Goal: Use online tool/utility

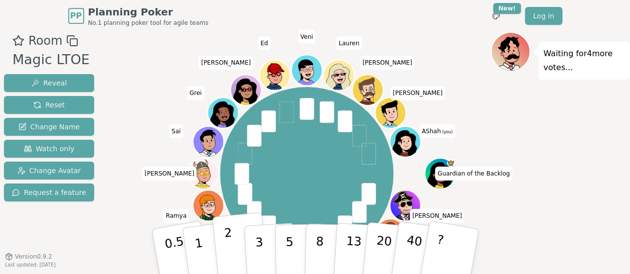
click at [225, 250] on button "2" at bounding box center [240, 252] width 57 height 79
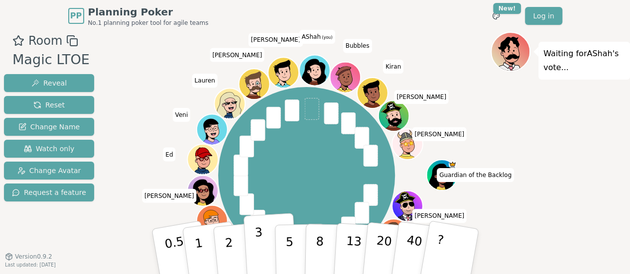
click at [263, 253] on button "3" at bounding box center [270, 252] width 54 height 78
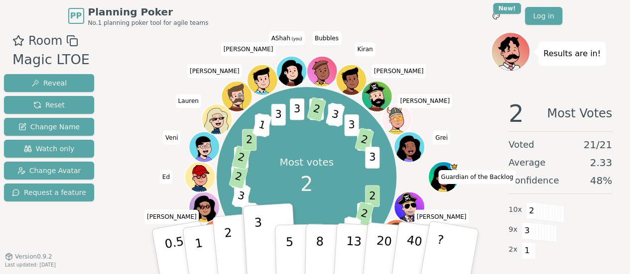
click at [228, 245] on p "2" at bounding box center [229, 253] width 13 height 54
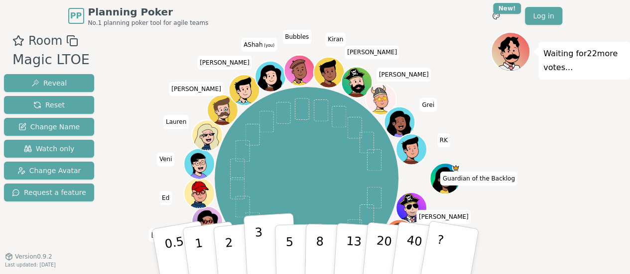
click at [255, 257] on button "3" at bounding box center [270, 252] width 54 height 78
click at [266, 260] on button "3" at bounding box center [270, 252] width 54 height 78
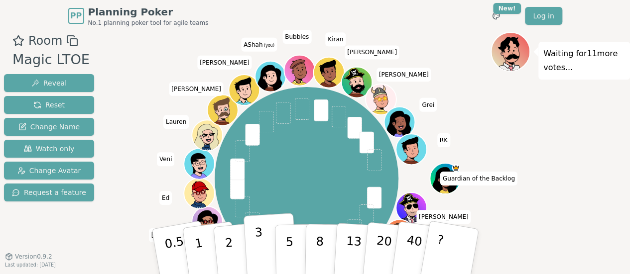
click at [261, 256] on p "3" at bounding box center [259, 252] width 11 height 54
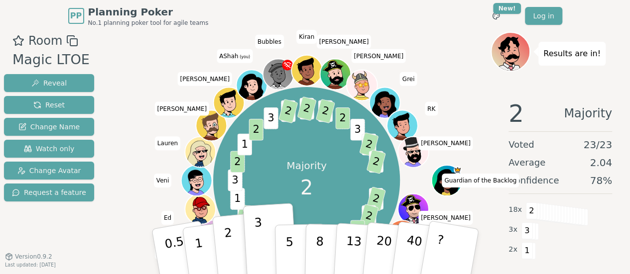
click at [227, 247] on p "2" at bounding box center [229, 253] width 13 height 54
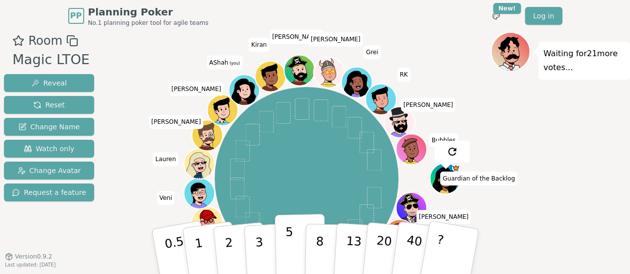
click at [291, 254] on p "5" at bounding box center [289, 252] width 8 height 54
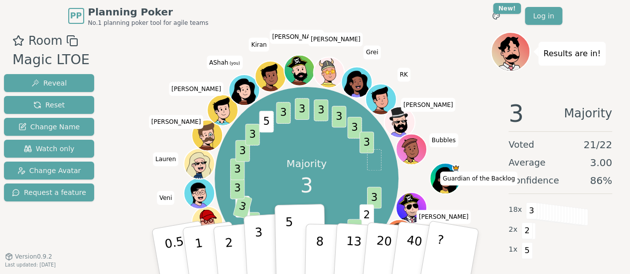
click at [267, 251] on button "3" at bounding box center [270, 252] width 54 height 78
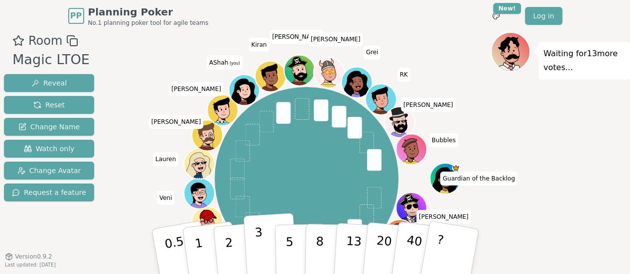
click at [263, 248] on button "3" at bounding box center [270, 252] width 54 height 78
